Goal: Task Accomplishment & Management: Manage account settings

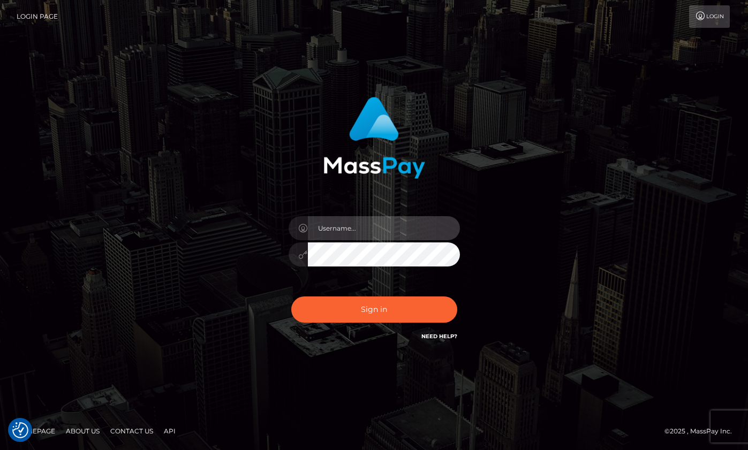
type input "[PERSON_NAME]"
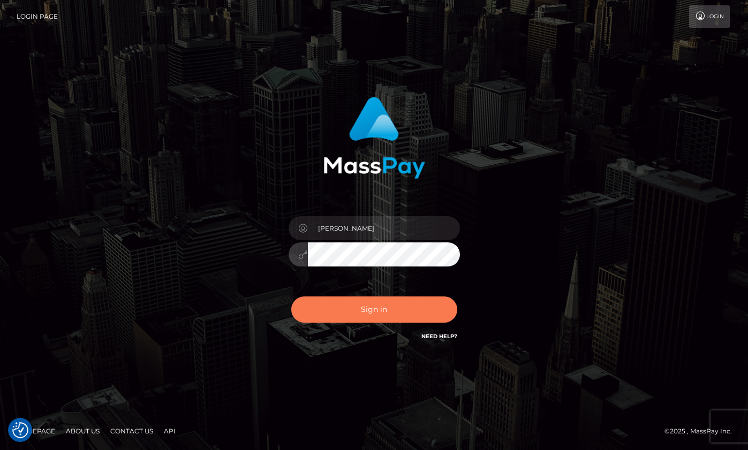
click at [327, 322] on button "Sign in" at bounding box center [374, 310] width 166 height 26
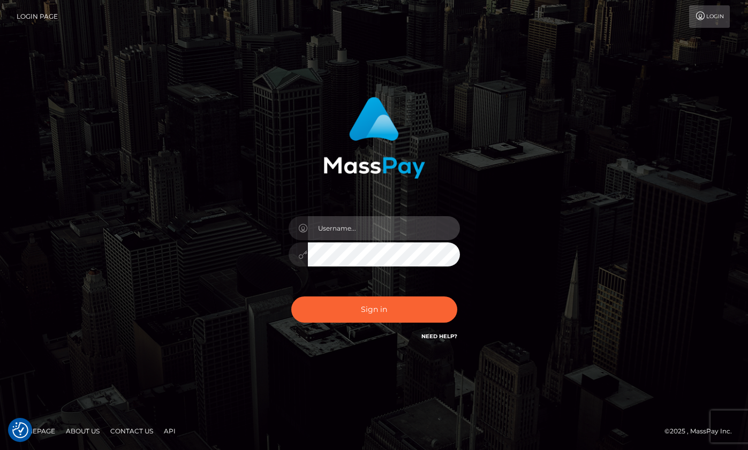
type input "[PERSON_NAME]"
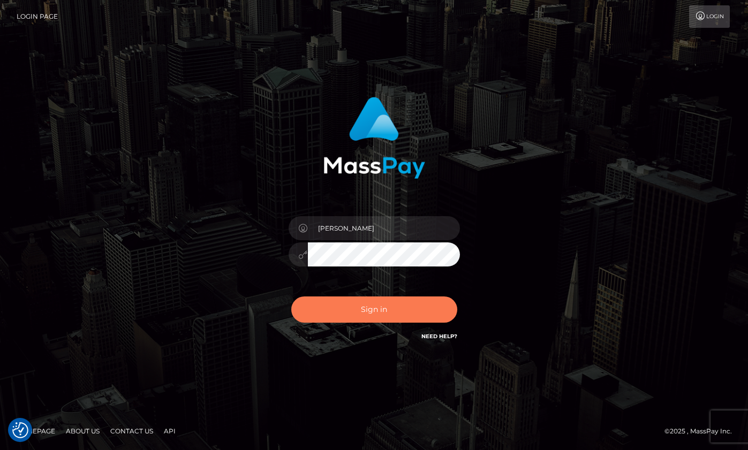
click at [355, 320] on button "Sign in" at bounding box center [374, 310] width 166 height 26
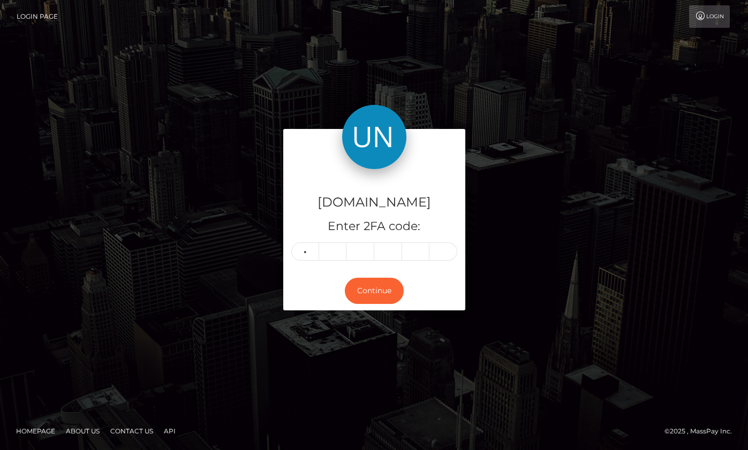
type input "2"
type input "6"
type input "9"
type input "8"
type input "3"
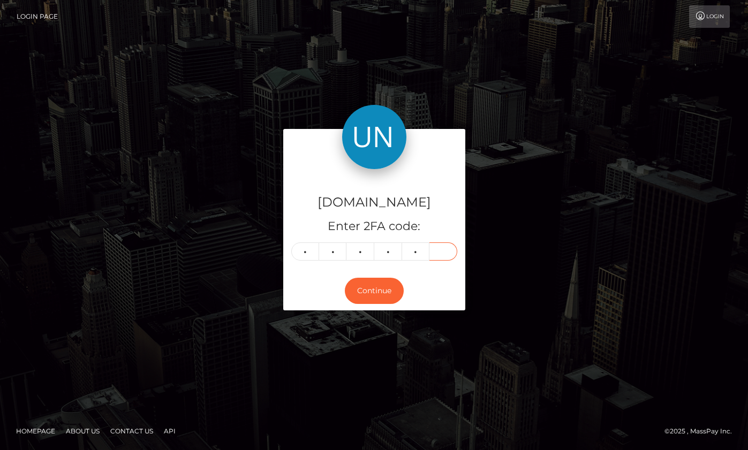
type input "0"
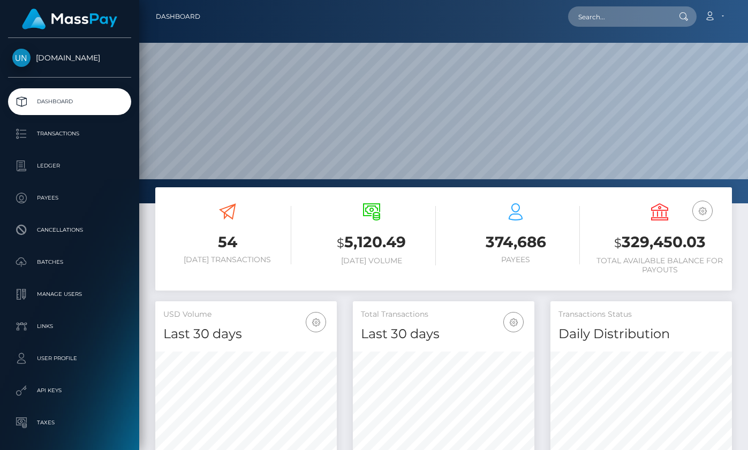
scroll to position [189, 181]
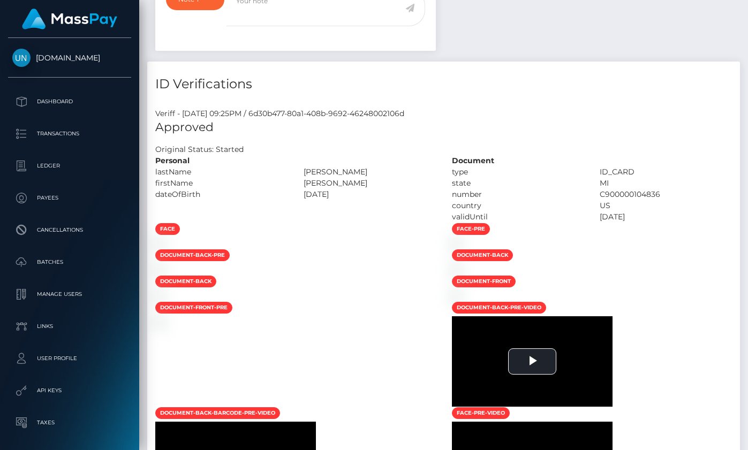
scroll to position [649, 0]
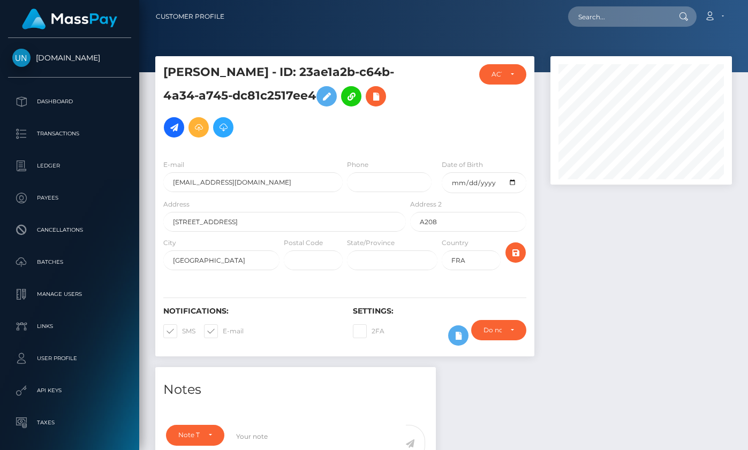
scroll to position [429, 0]
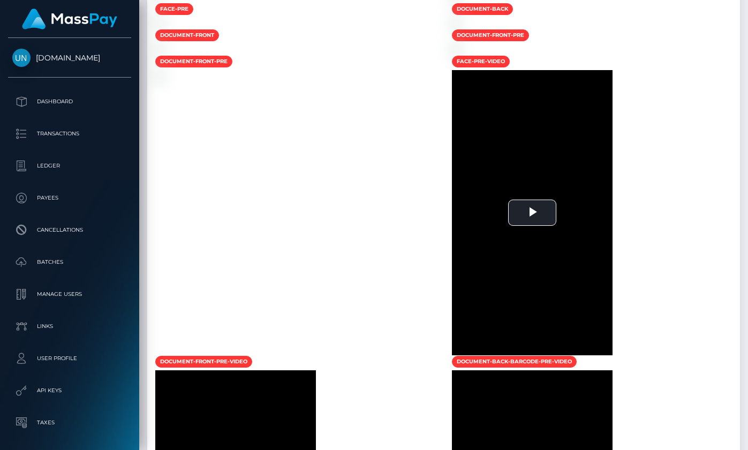
scroll to position [709, 0]
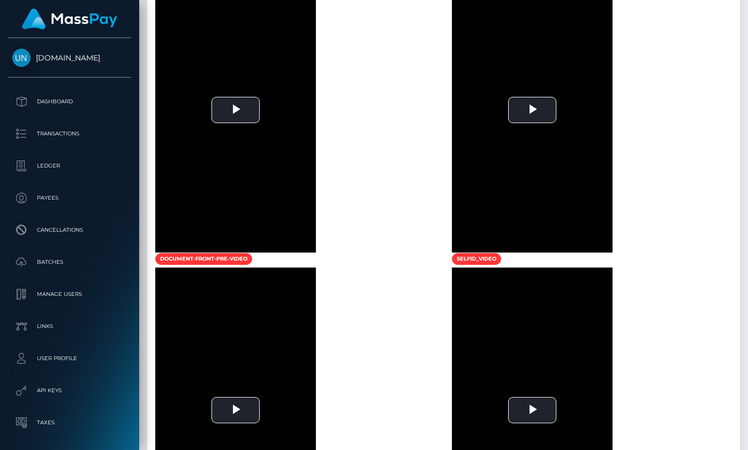
scroll to position [920, 0]
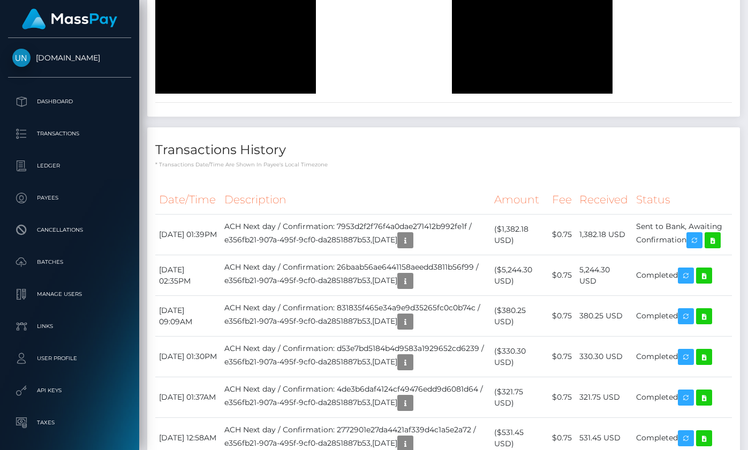
scroll to position [1620, 0]
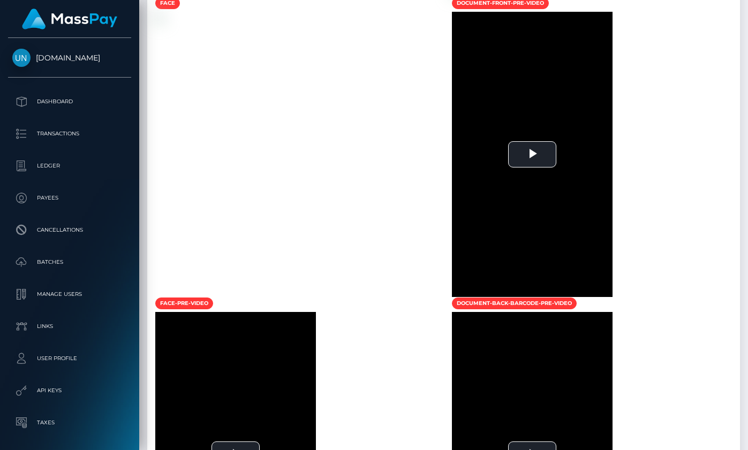
scroll to position [974, 0]
